Goal: Use online tool/utility: Utilize a website feature to perform a specific function

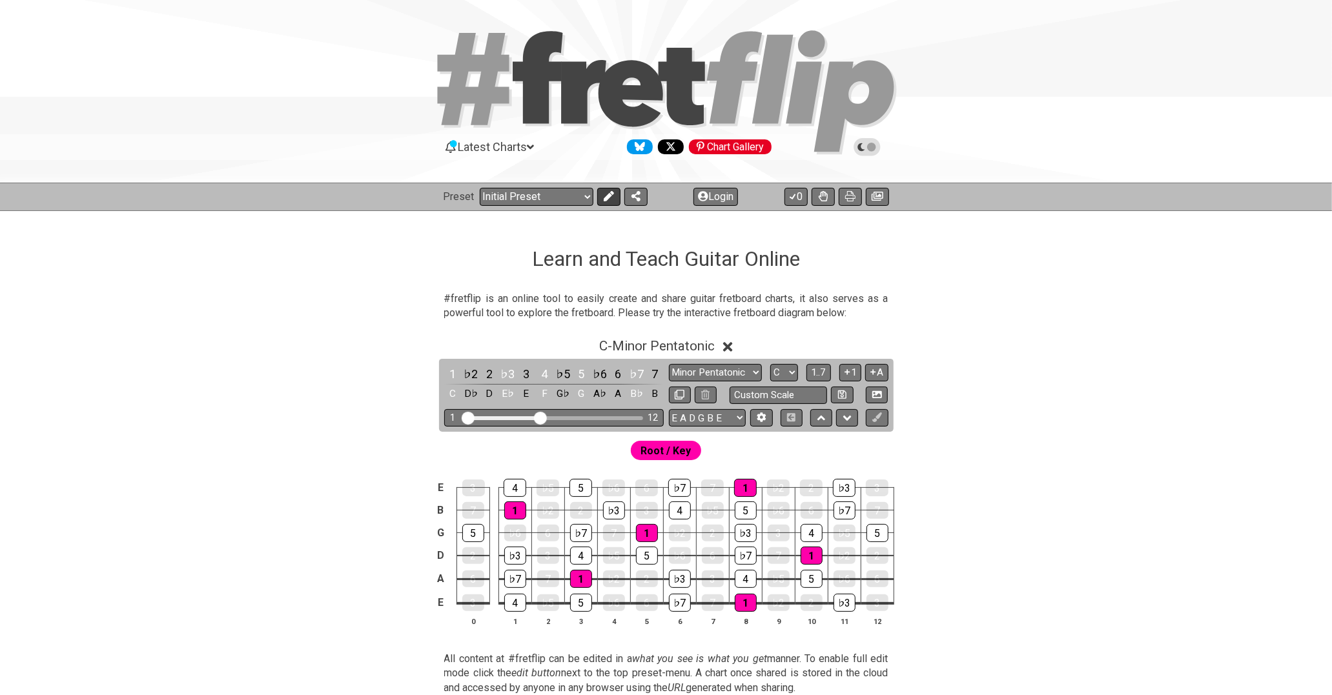
click at [607, 194] on icon at bounding box center [609, 196] width 10 height 10
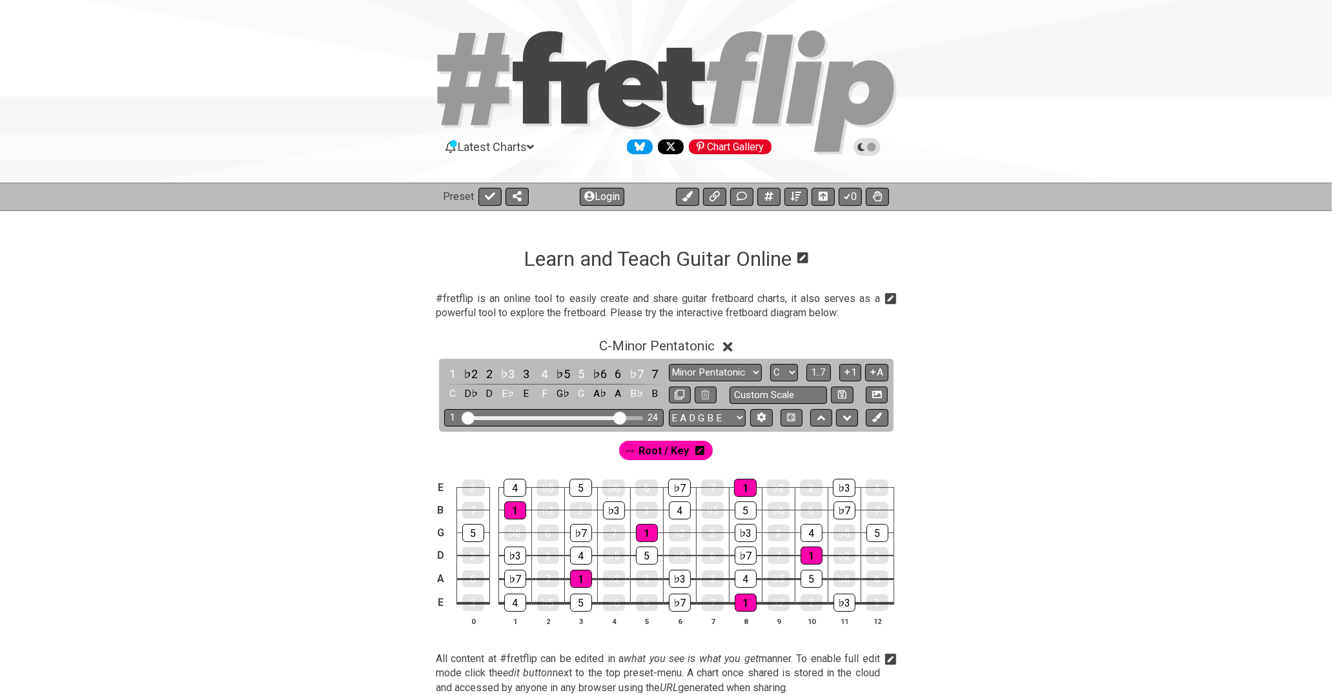
drag, startPoint x: 542, startPoint y: 420, endPoint x: 617, endPoint y: 420, distance: 74.3
click at [617, 417] on input "Visible fret range" at bounding box center [553, 417] width 183 height 0
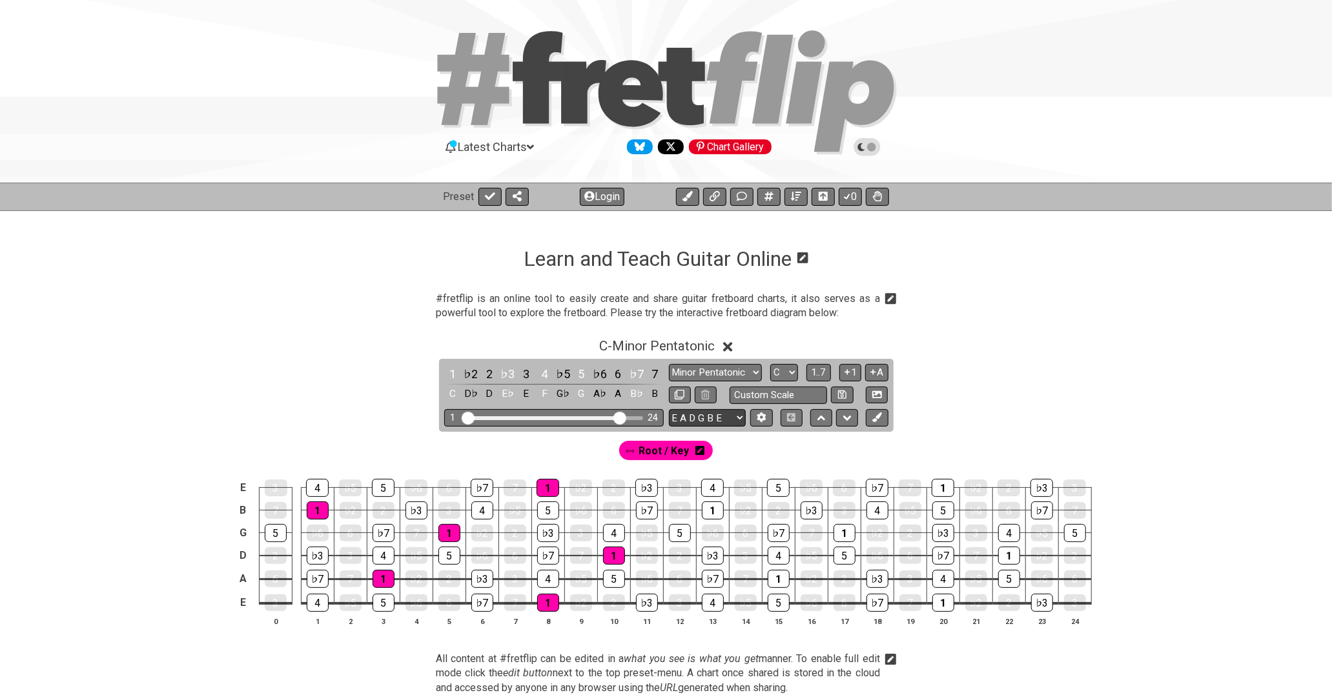
click at [713, 420] on select "E A D G B E E A D G B E E A D G B E B E A D F♯ B A D G C E A D A D G B E E♭ A♭ …" at bounding box center [707, 417] width 77 height 17
select select "A D G C F A D"
click at [669, 409] on select "E A D G B E E A D G B E E A D G B E B E A D F♯ B A D G C E A D A D G B E E♭ A♭ …" at bounding box center [707, 417] width 77 height 17
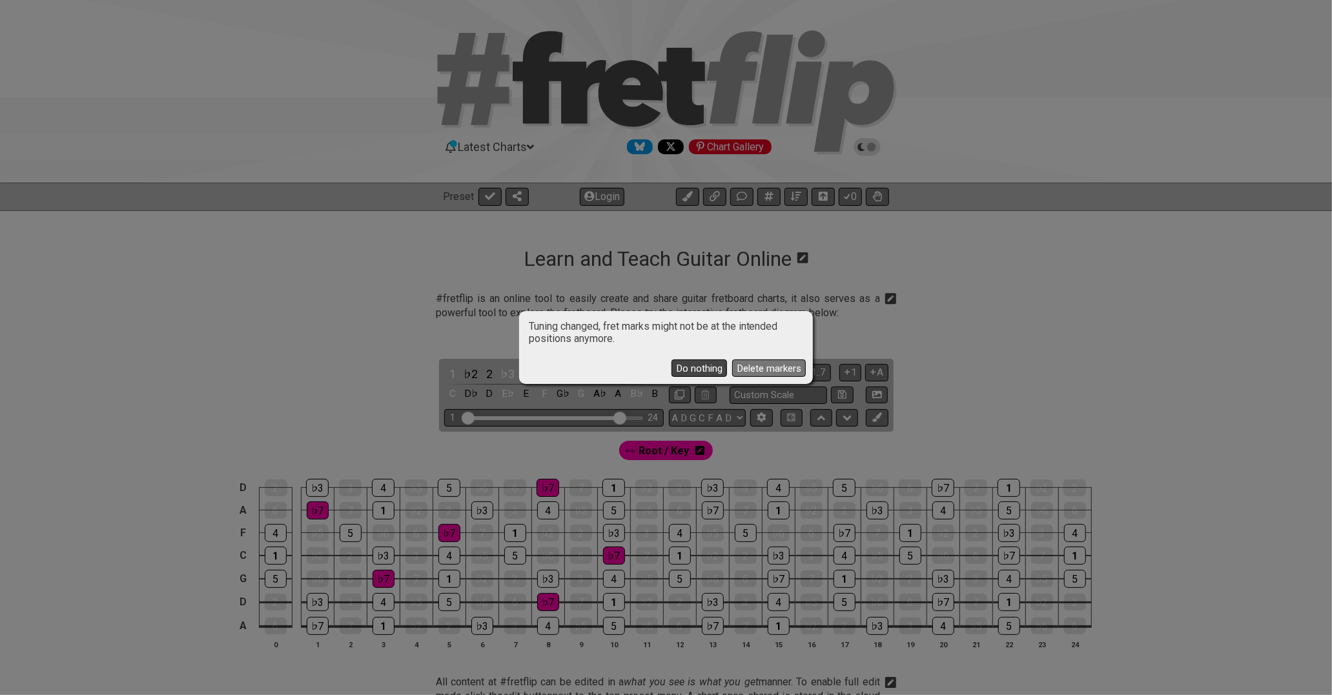
click at [717, 369] on button "Do nothing" at bounding box center [699, 368] width 56 height 17
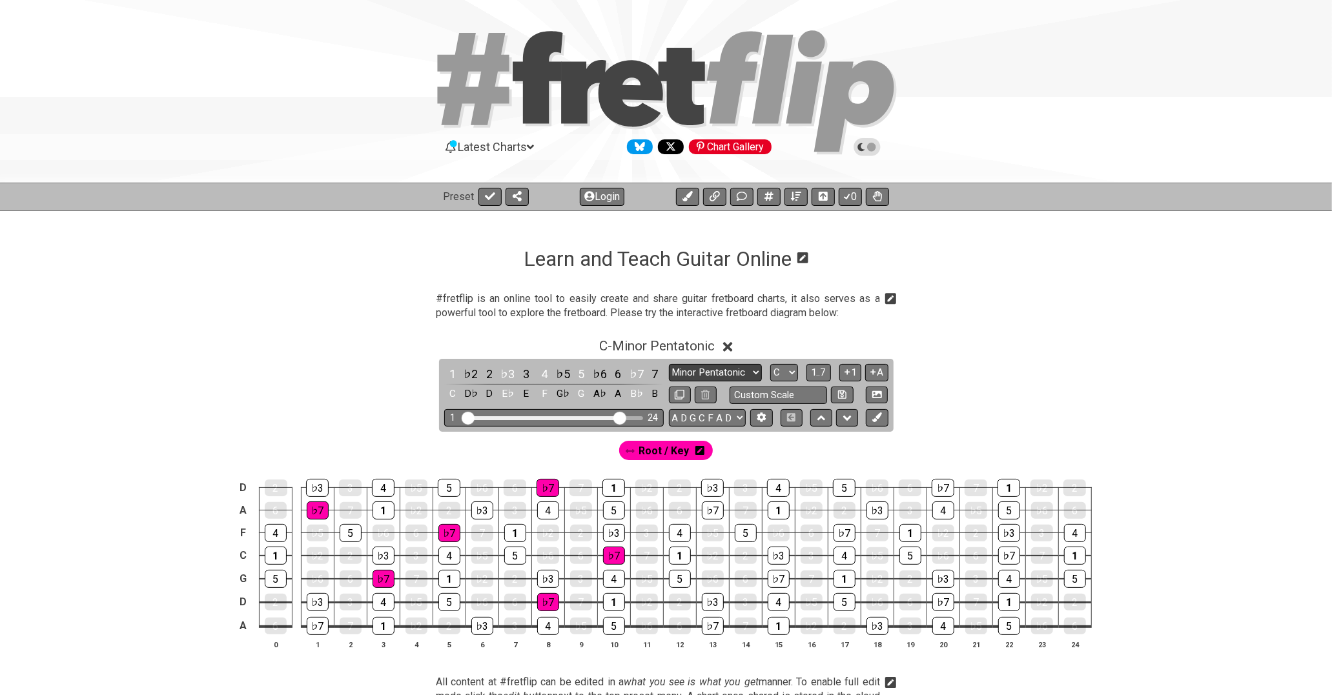
click at [739, 370] on select "Minor Pentatonic Click to edit Minor Pentatonic Major Pentatonic Minor Blues Ma…" at bounding box center [715, 372] width 93 height 17
select select "Major Pentatonic"
click at [669, 364] on select "Minor Pentatonic Click to edit Minor Pentatonic Major Pentatonic Minor Blues Ma…" at bounding box center [715, 372] width 93 height 17
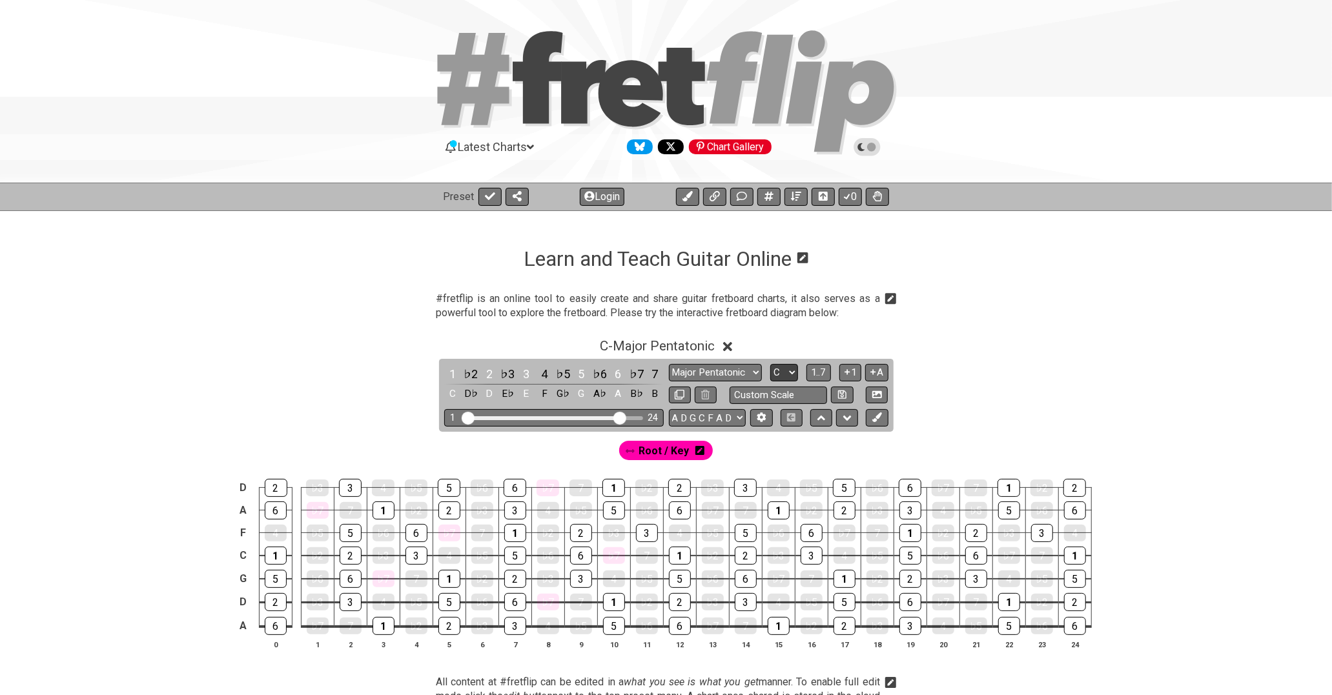
click at [784, 369] on select "A♭ A A♯ B♭ B C C♯ D♭ D D♯ E♭ E F F♯ G♭ G G♯" at bounding box center [784, 372] width 28 height 17
select select "G"
click at [770, 364] on select "A♭ A A♯ B♭ B C C♯ D♭ D D♯ E♭ E F F♯ G♭ G G♯" at bounding box center [784, 372] width 28 height 17
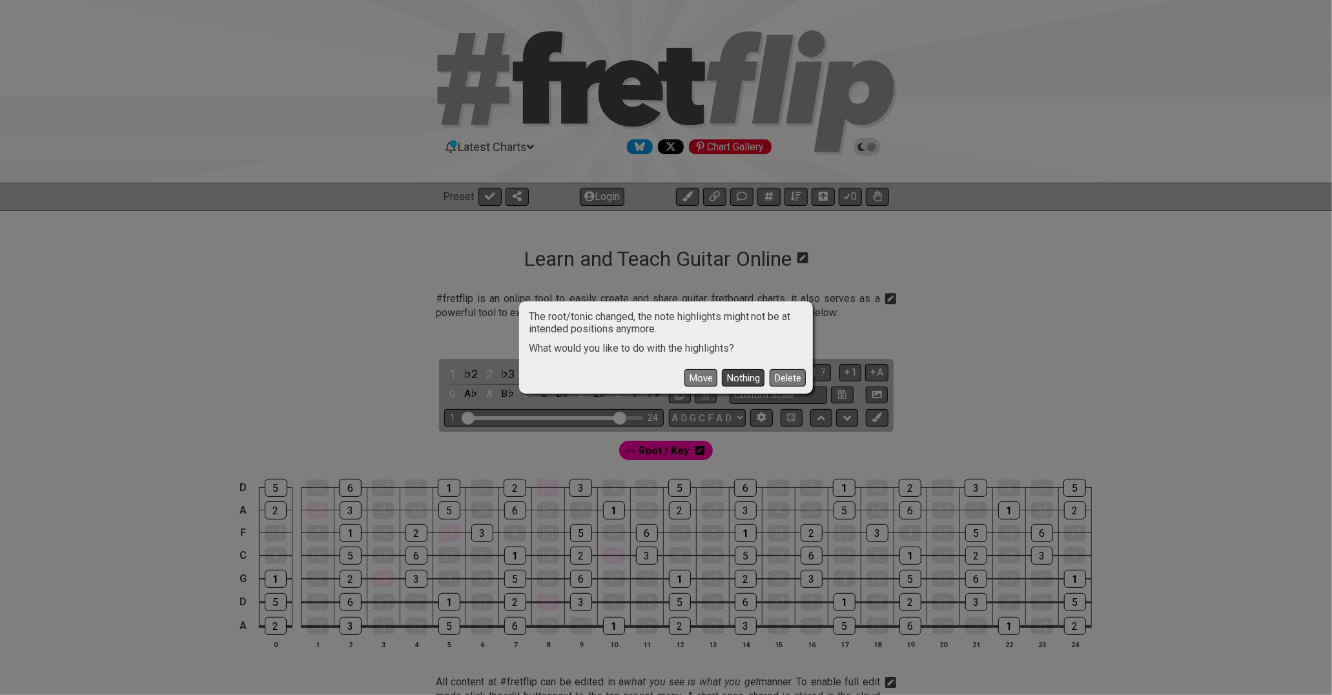
click at [730, 380] on button "Nothing" at bounding box center [743, 377] width 43 height 17
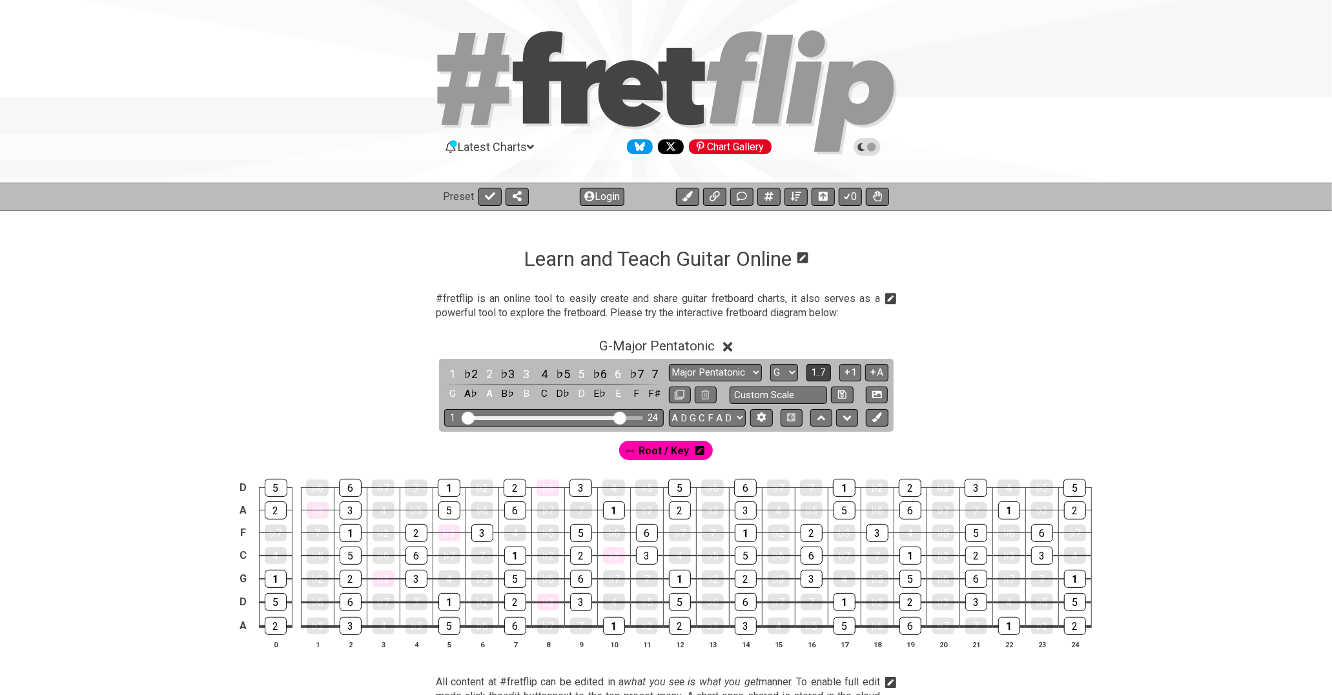
click at [816, 373] on span "1..7" at bounding box center [818, 373] width 15 height 12
click at [816, 373] on span "..." at bounding box center [819, 373] width 6 height 12
click at [879, 417] on icon at bounding box center [877, 418] width 10 height 10
click at [650, 455] on icon at bounding box center [648, 450] width 9 height 9
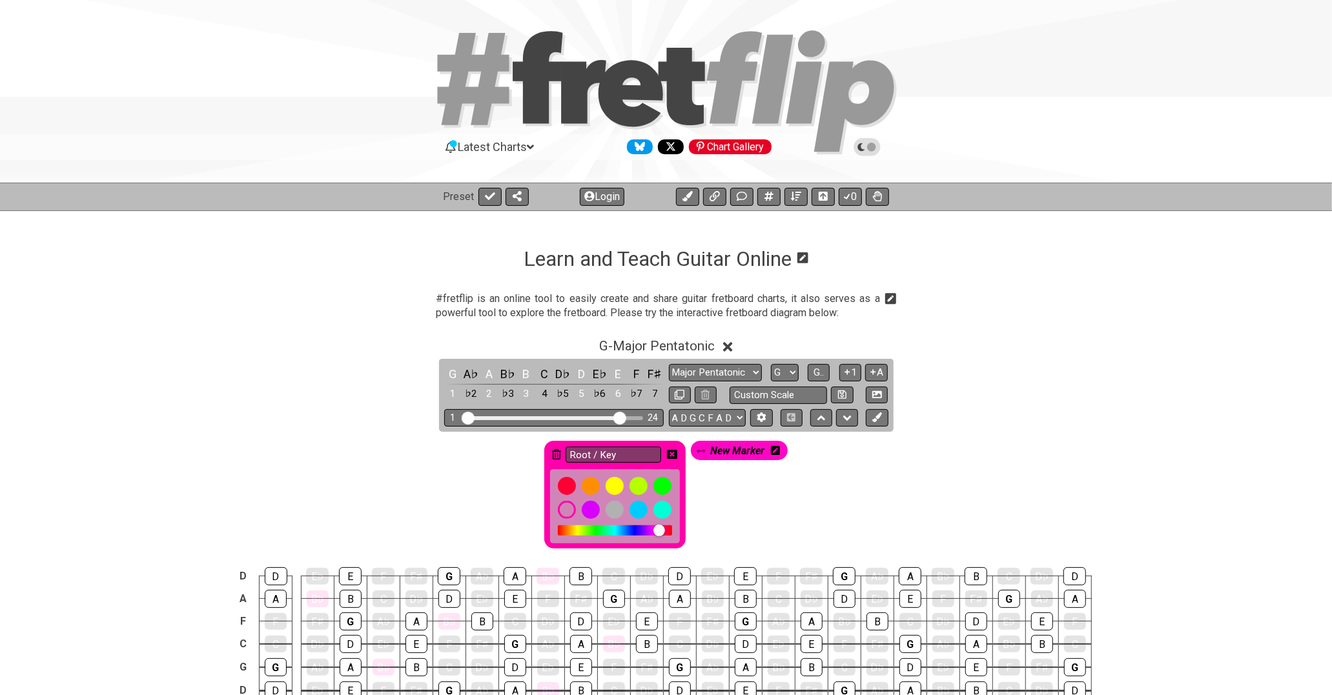
click at [554, 455] on icon at bounding box center [556, 454] width 9 height 10
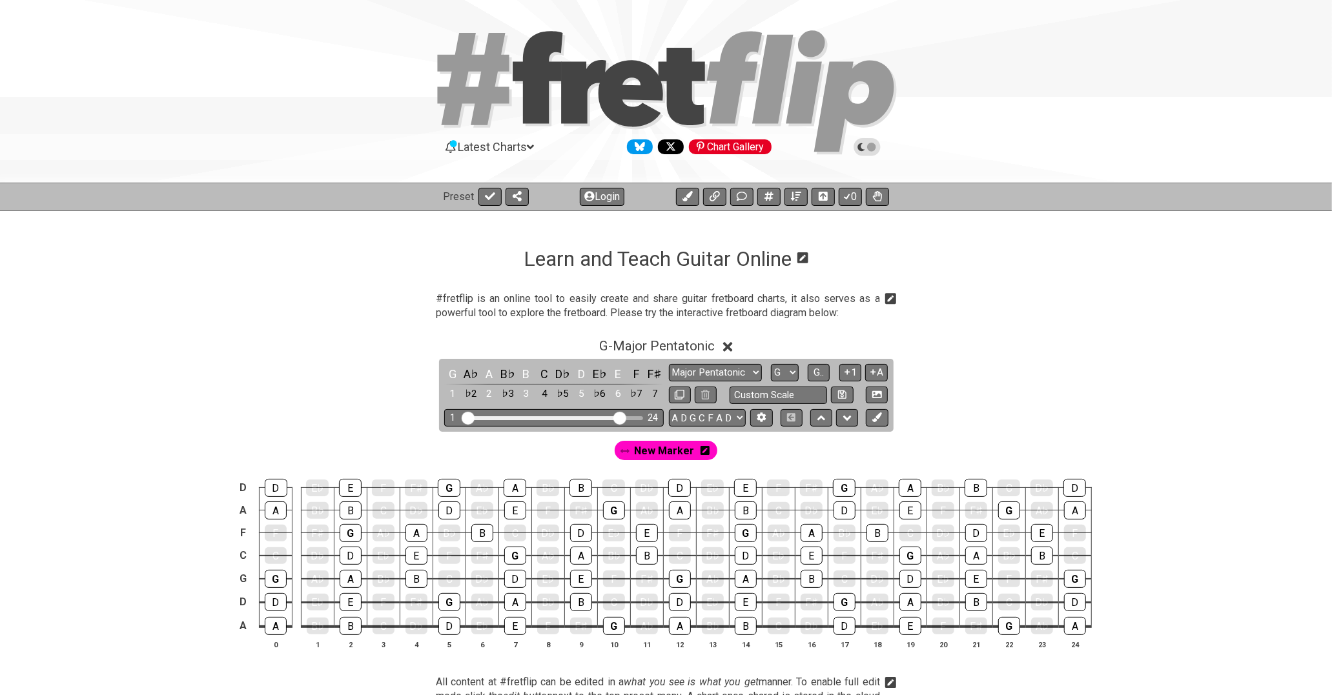
click at [702, 453] on icon at bounding box center [705, 450] width 9 height 9
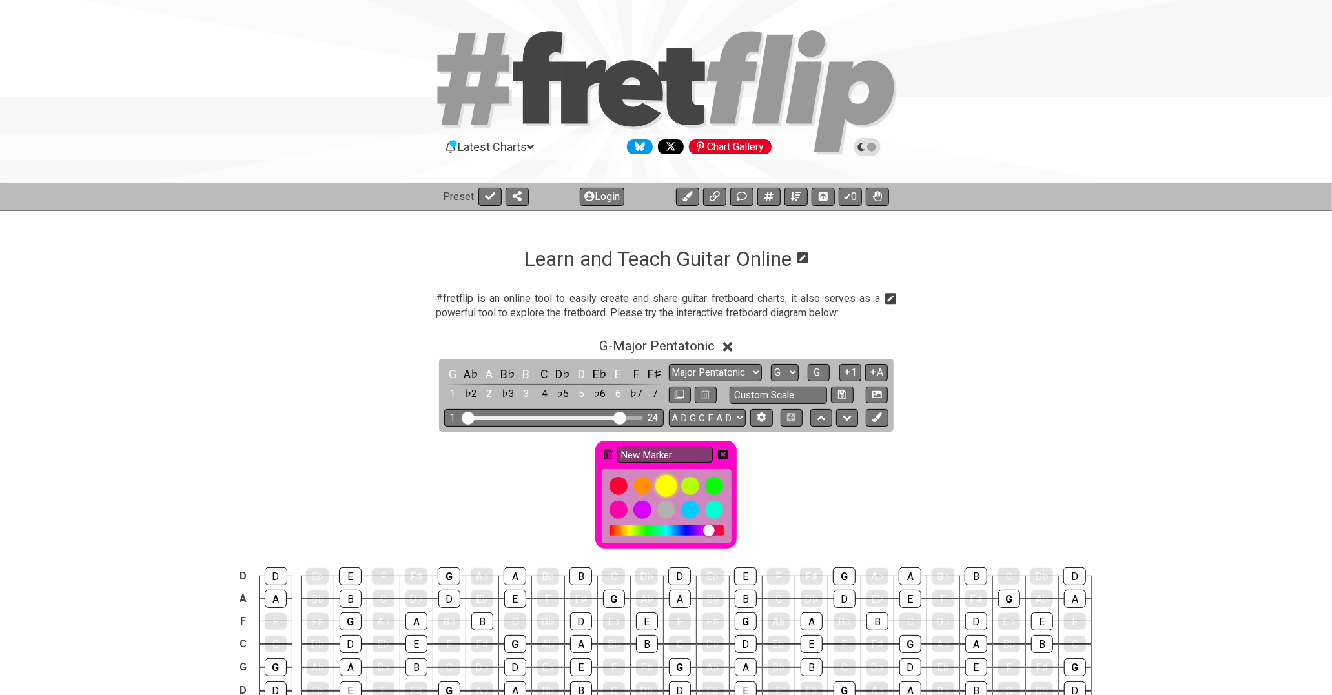
click at [664, 488] on div at bounding box center [666, 486] width 22 height 22
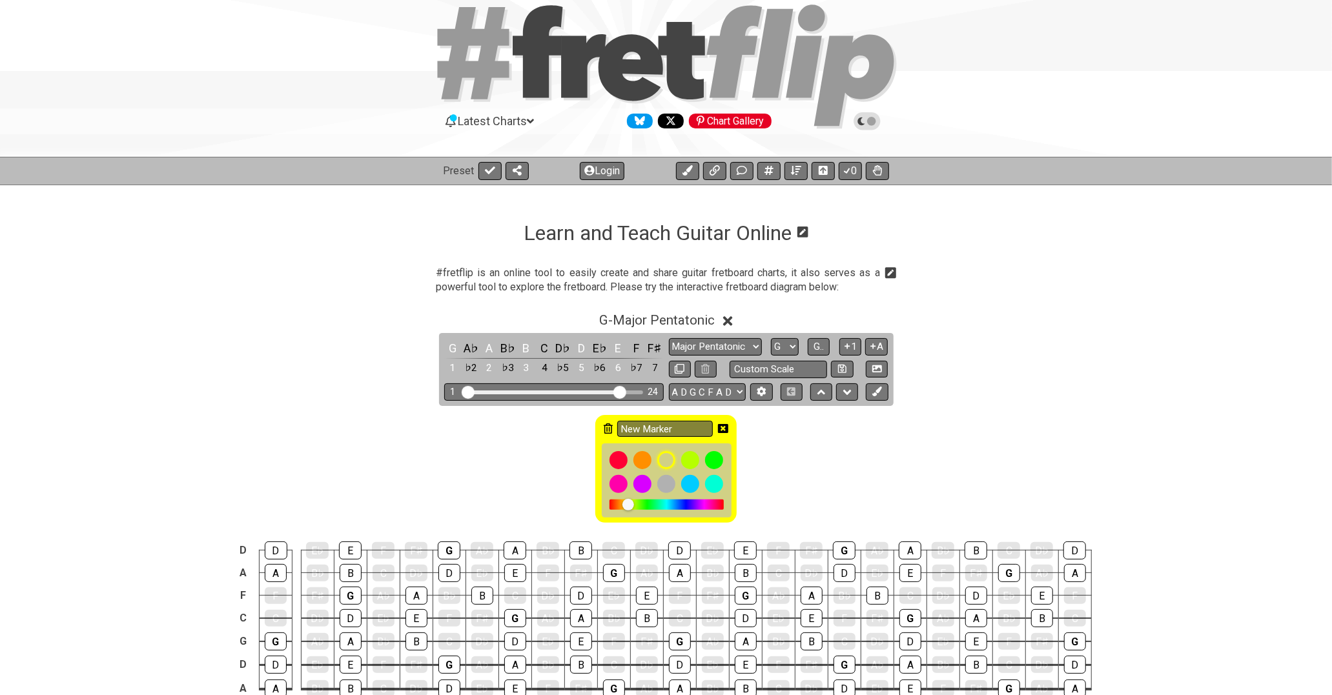
scroll to position [72, 0]
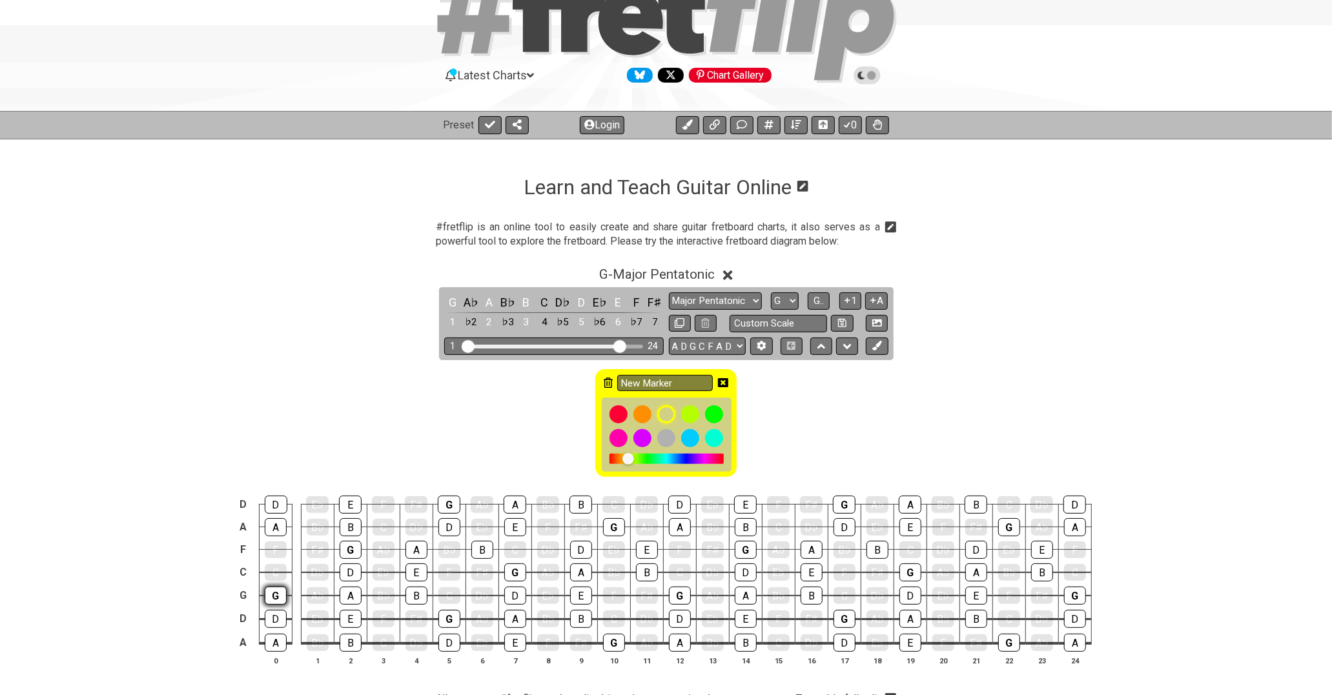
click at [272, 591] on div "G" at bounding box center [276, 596] width 22 height 18
click at [273, 598] on div "G" at bounding box center [276, 596] width 22 height 17
click at [609, 384] on icon at bounding box center [608, 383] width 9 height 10
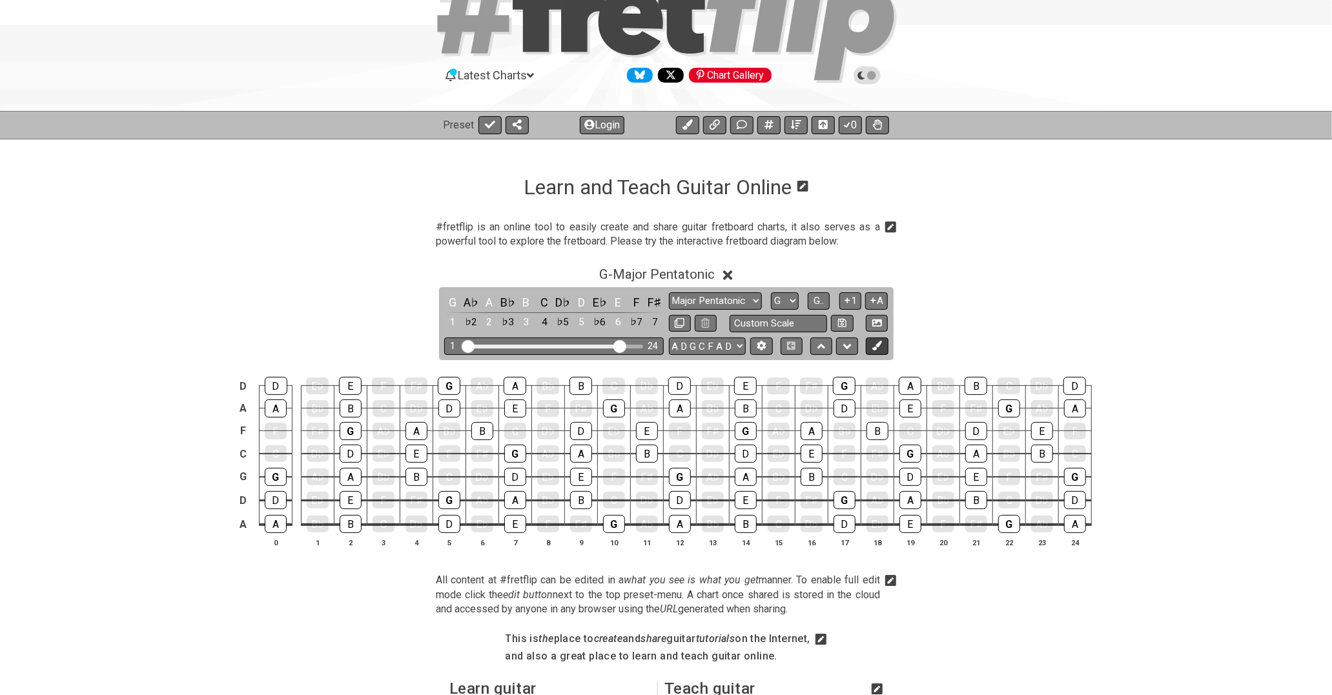
click at [883, 347] on button at bounding box center [877, 346] width 22 height 17
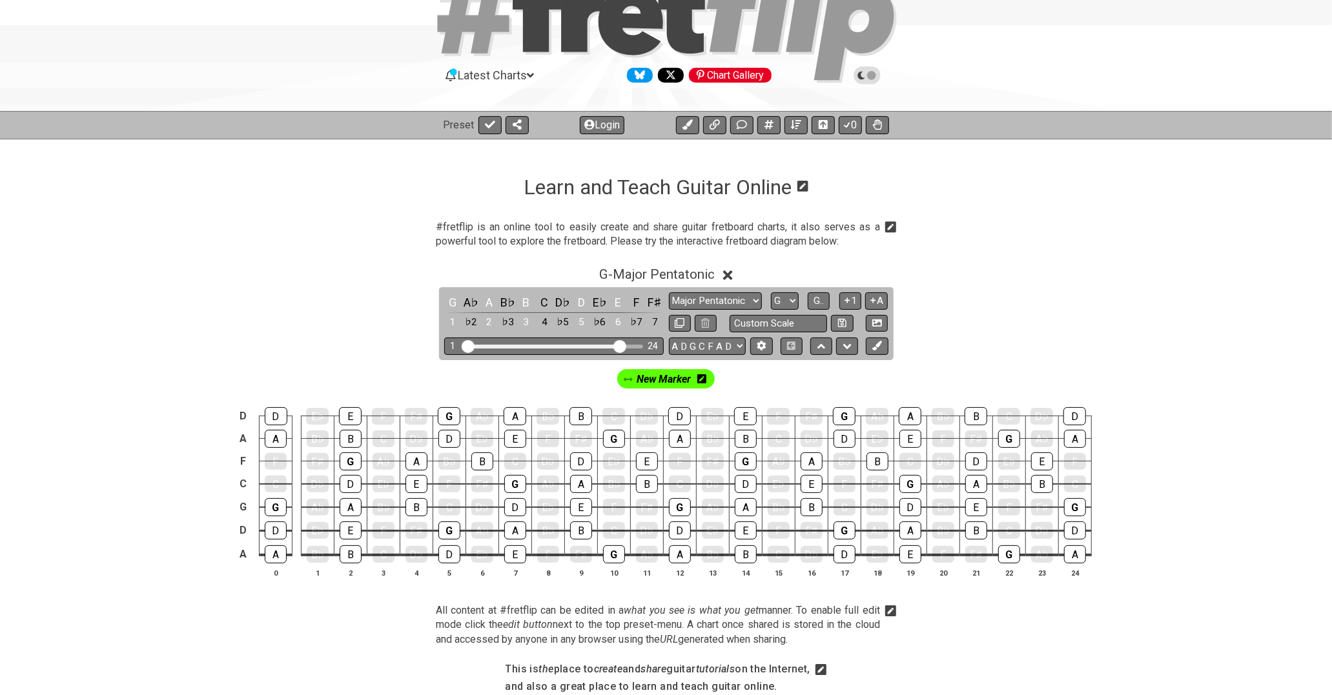
click at [704, 384] on icon at bounding box center [701, 378] width 9 height 9
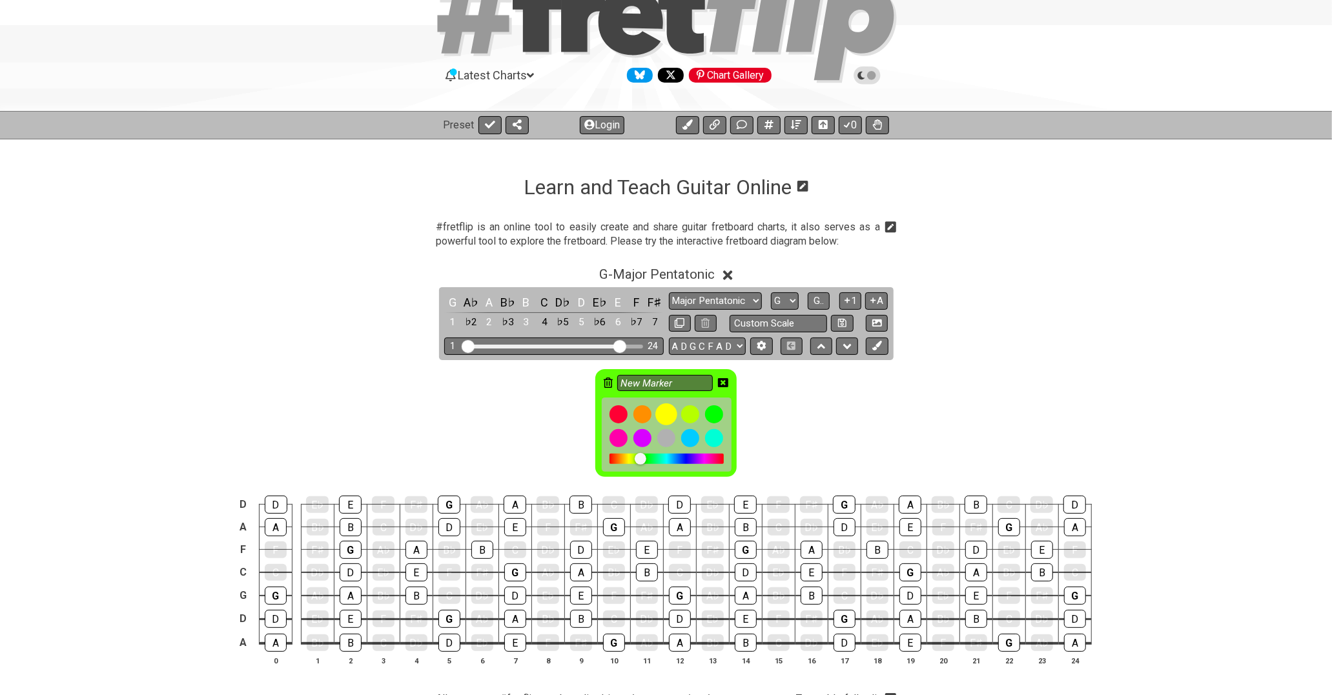
click at [669, 416] on div at bounding box center [666, 415] width 22 height 22
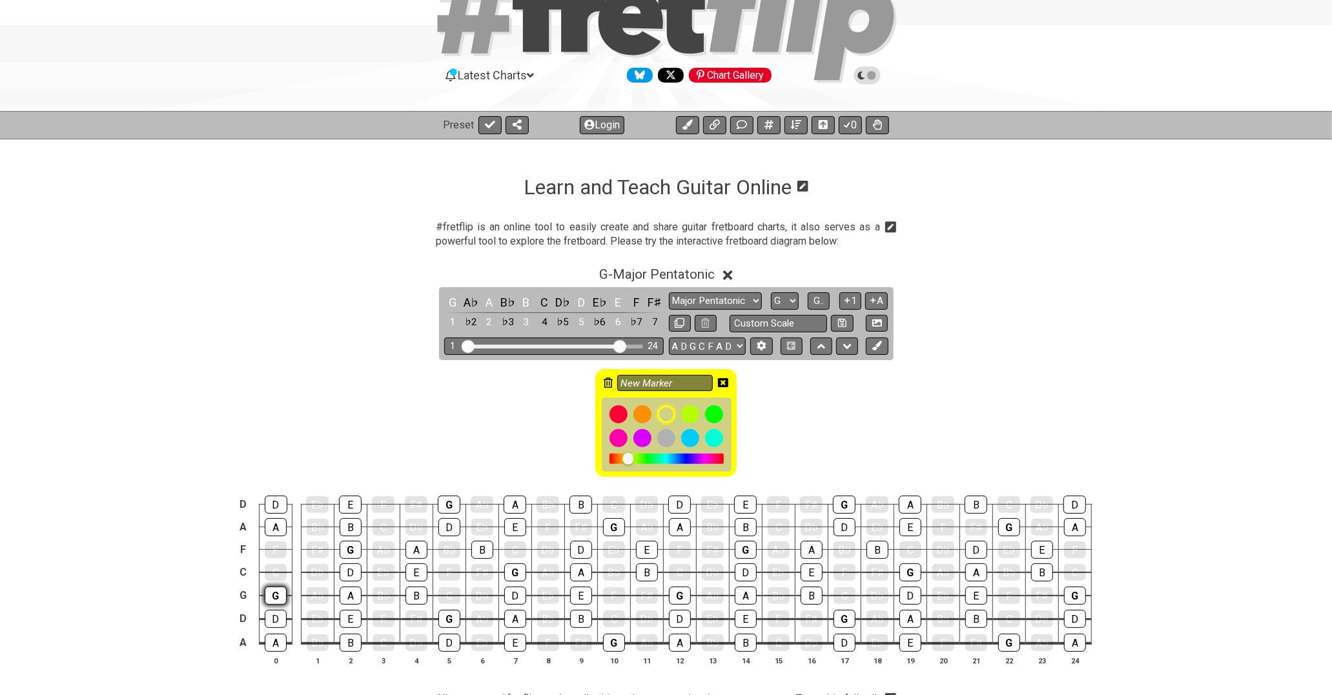
click at [275, 598] on div "G" at bounding box center [276, 596] width 22 height 18
click at [347, 549] on div "G" at bounding box center [351, 550] width 22 height 18
click at [449, 616] on div "G" at bounding box center [449, 619] width 22 height 18
click at [453, 502] on div "G" at bounding box center [449, 505] width 23 height 18
click at [511, 573] on div "G" at bounding box center [515, 573] width 22 height 18
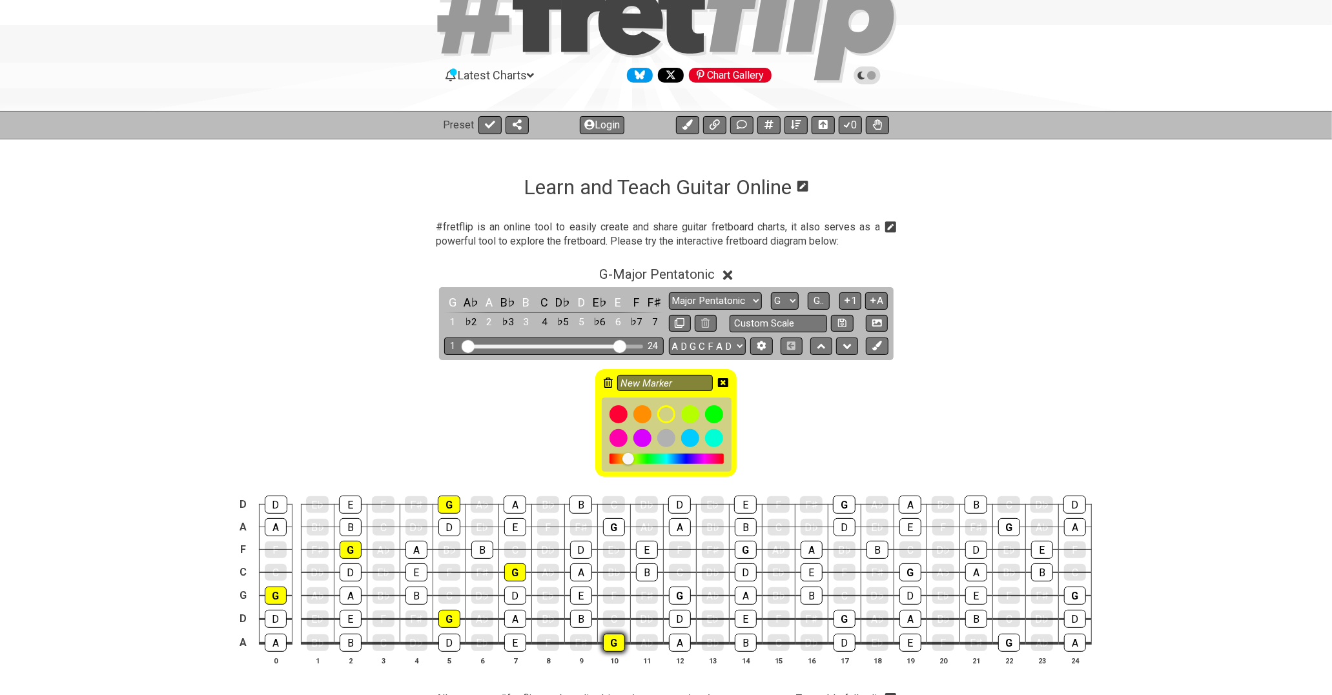
click at [608, 642] on div "G" at bounding box center [614, 643] width 22 height 18
click at [608, 529] on div "G" at bounding box center [614, 527] width 22 height 18
click at [673, 598] on div "G" at bounding box center [680, 596] width 22 height 18
click at [738, 551] on div "G" at bounding box center [746, 550] width 22 height 18
click at [848, 620] on div "G" at bounding box center [845, 619] width 22 height 18
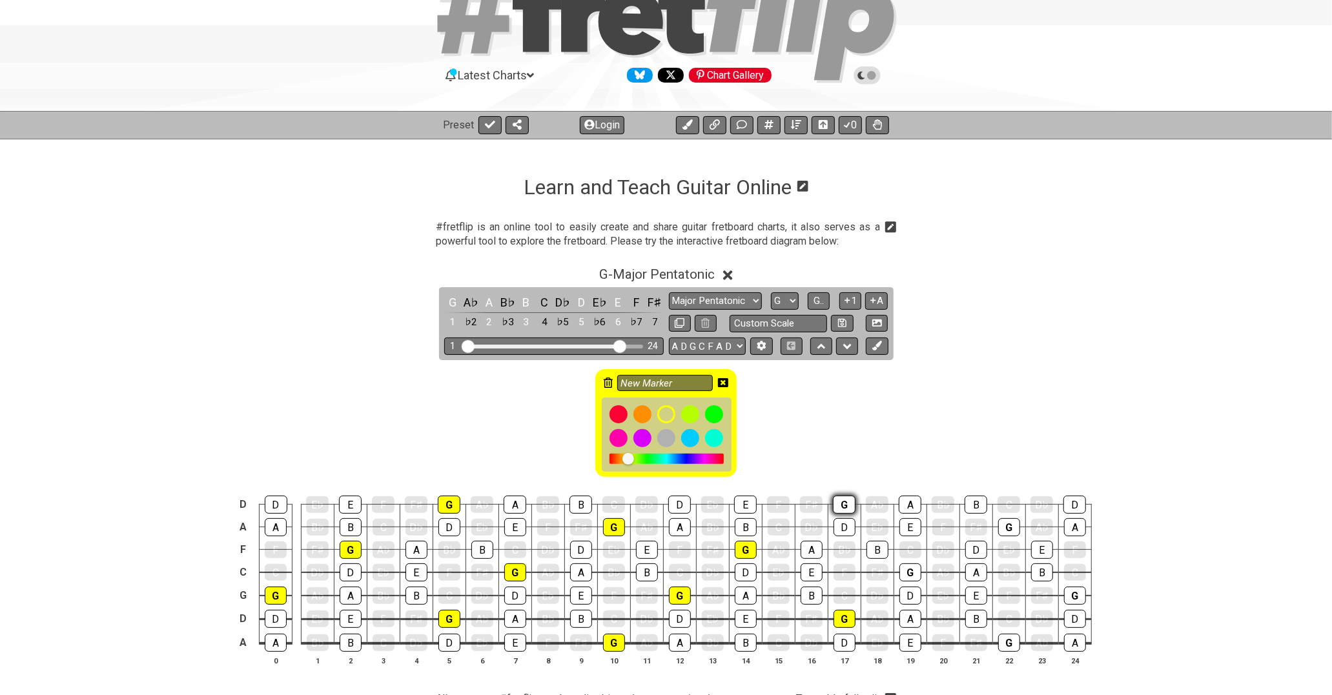
click at [845, 505] on div "G" at bounding box center [844, 505] width 23 height 18
click at [913, 573] on div "G" at bounding box center [910, 573] width 22 height 18
click at [1010, 643] on div "G" at bounding box center [1009, 643] width 22 height 18
click at [1012, 525] on div "G" at bounding box center [1009, 527] width 22 height 18
click at [1069, 590] on div "G" at bounding box center [1075, 596] width 22 height 18
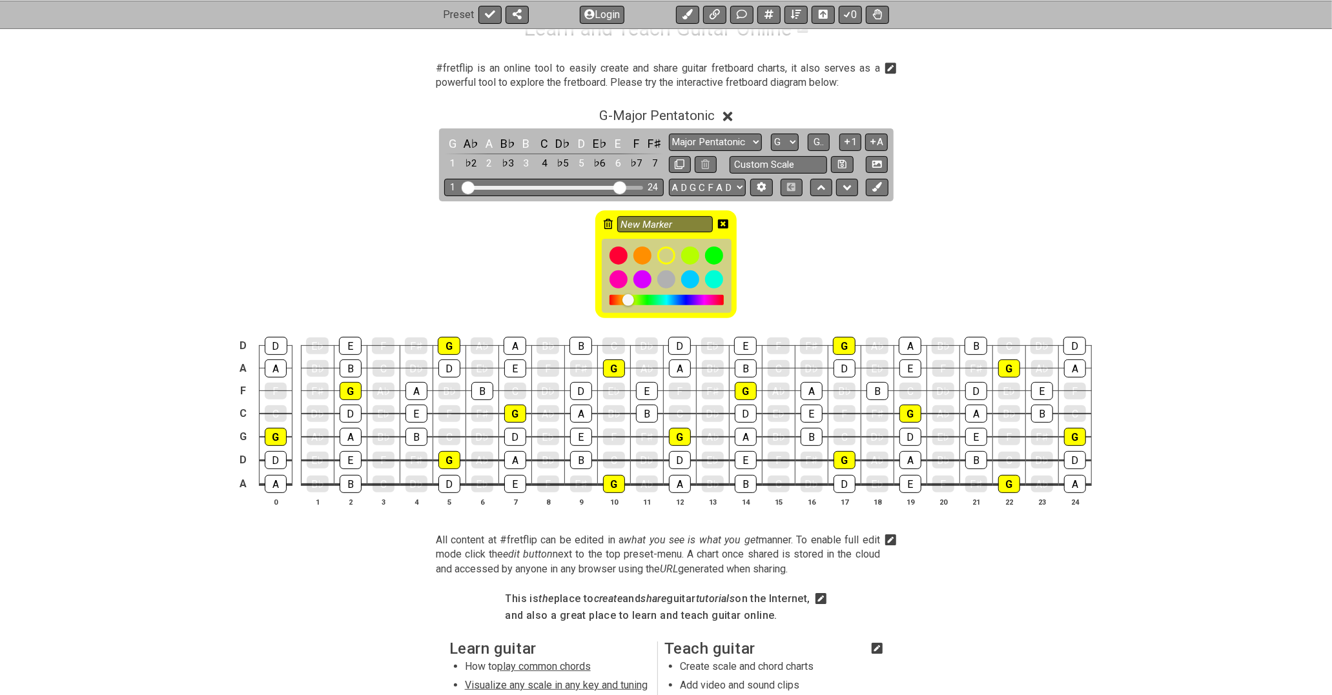
scroll to position [239, 0]
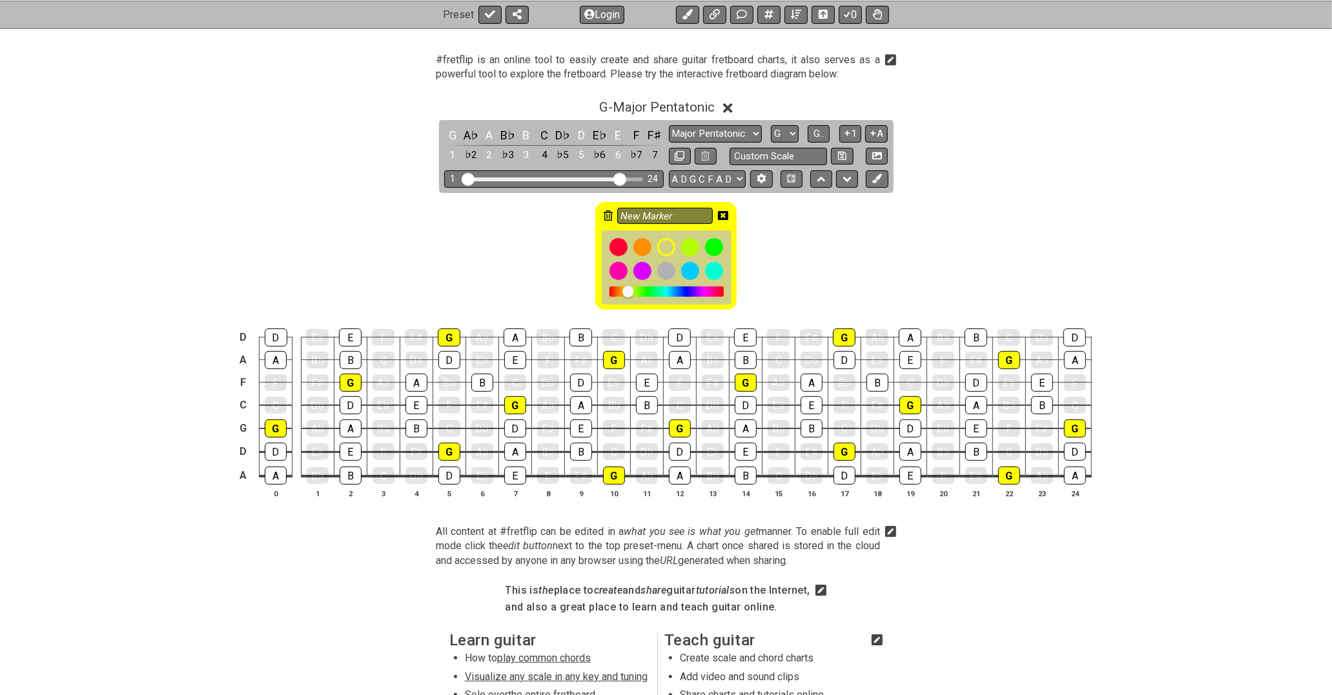
click at [723, 216] on icon at bounding box center [723, 215] width 10 height 10
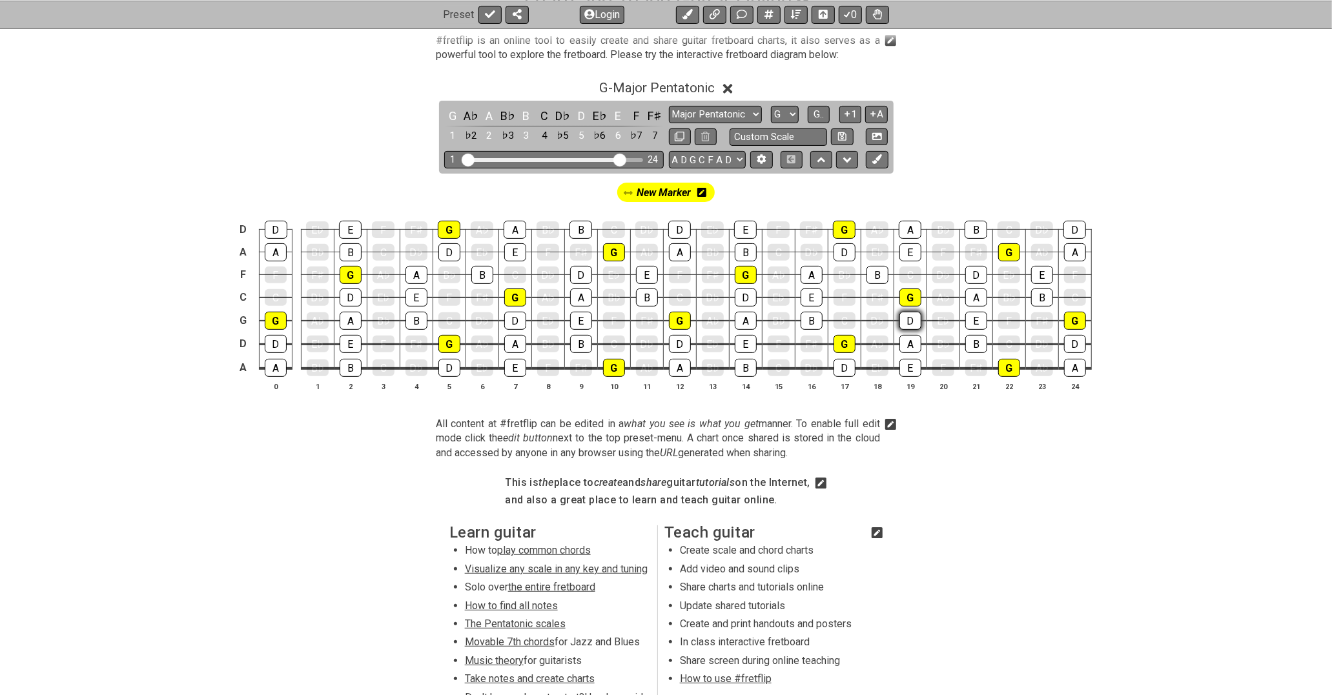
scroll to position [287, 0]
